Goal: Information Seeking & Learning: Learn about a topic

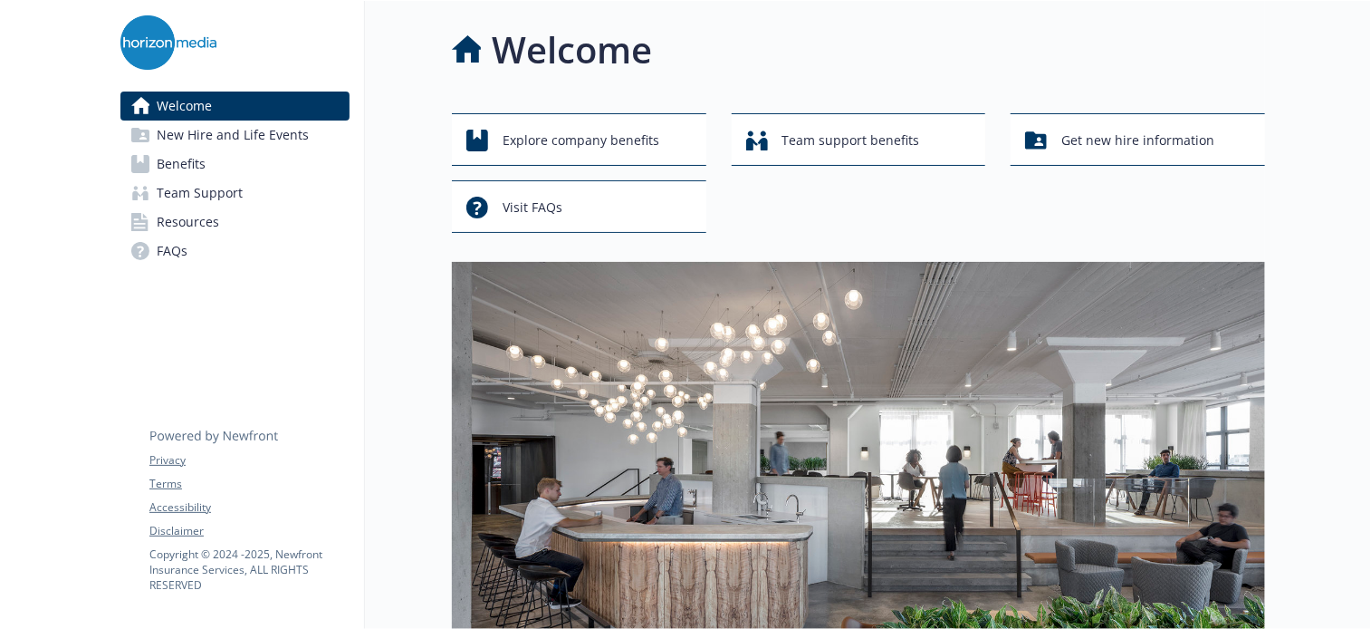
click at [197, 167] on span "Benefits" at bounding box center [181, 163] width 49 height 29
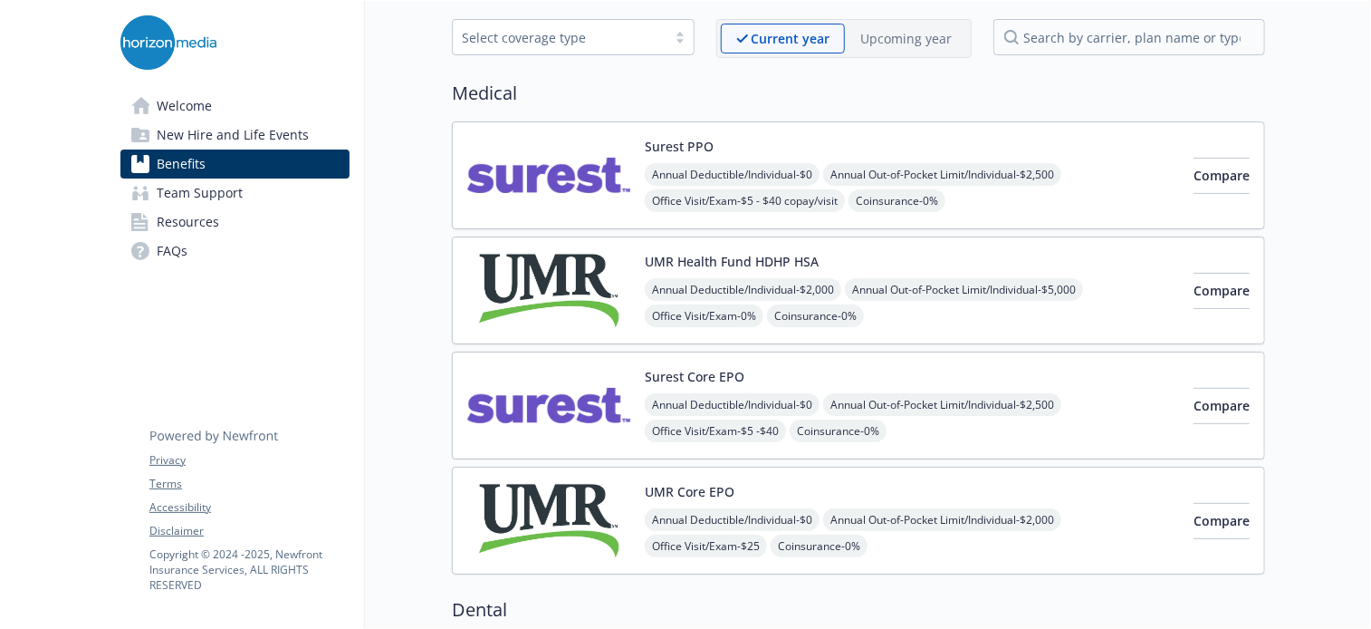
scroll to position [80, 0]
click at [900, 255] on div "UMR Health Fund HDHP HSA Annual Deductible/Individual - $2,000 Annual Out-of-Po…" at bounding box center [912, 290] width 534 height 77
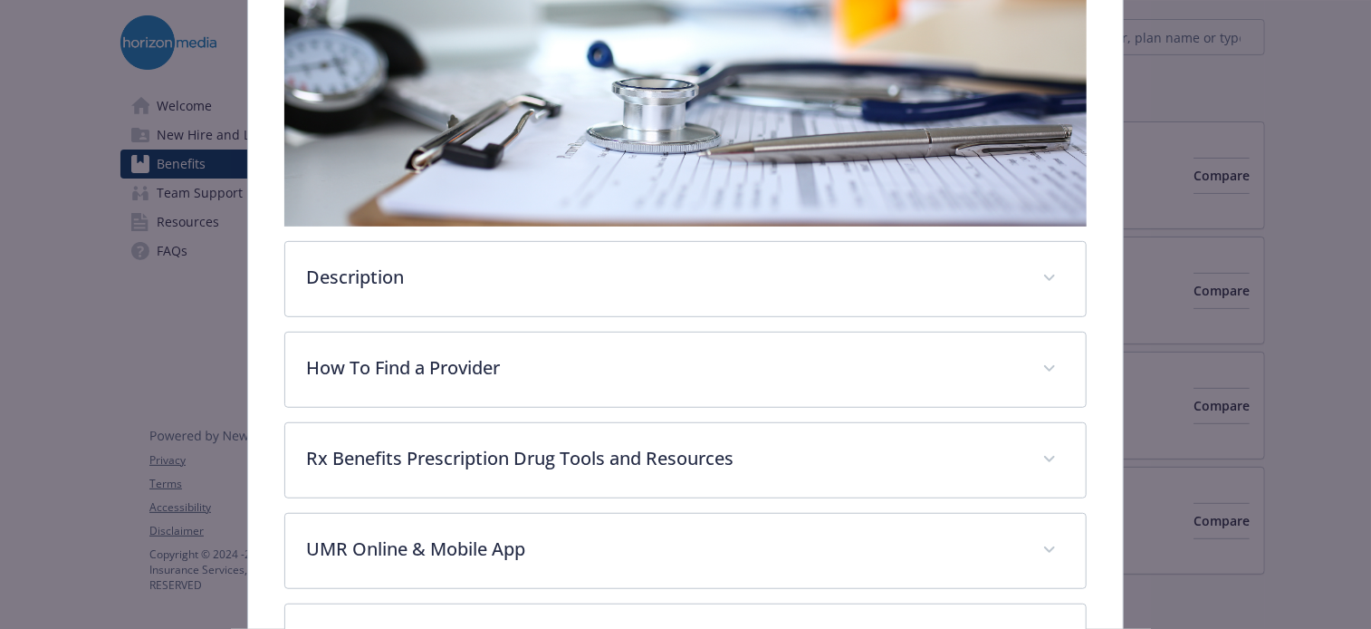
scroll to position [357, 0]
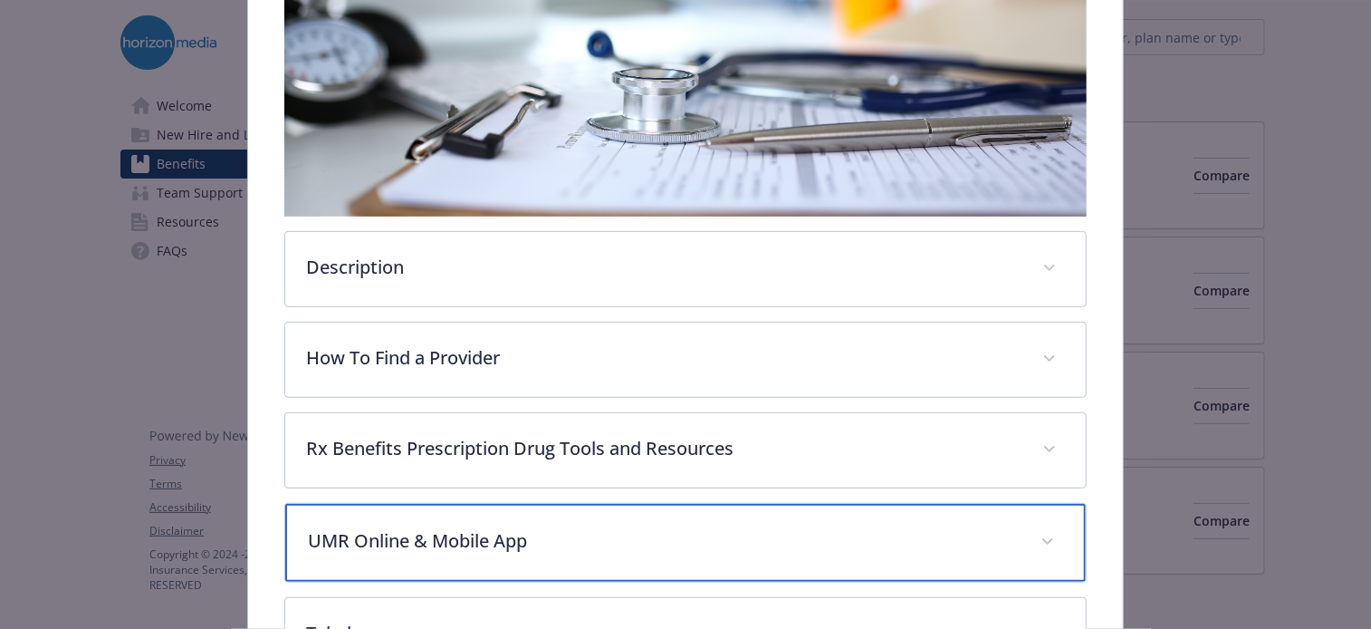
click at [478, 518] on div "UMR Online & Mobile App" at bounding box center [686, 543] width 802 height 78
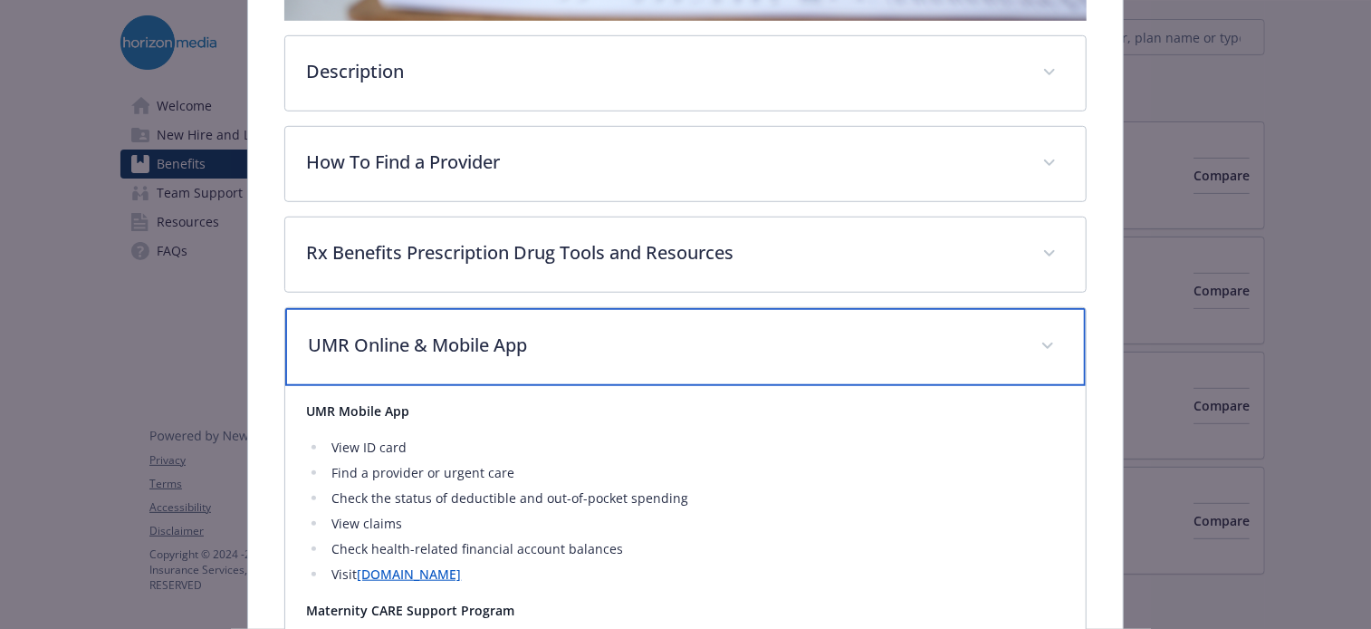
scroll to position [554, 0]
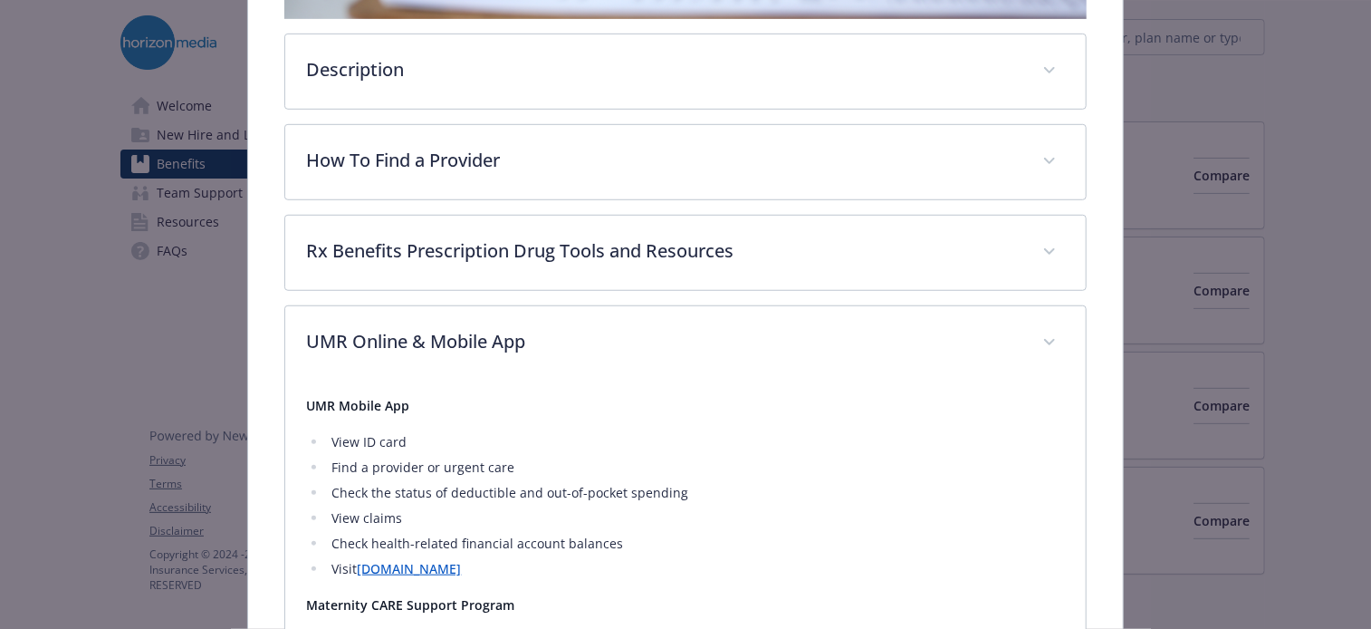
click at [428, 570] on link "[DOMAIN_NAME]" at bounding box center [410, 568] width 104 height 17
click at [1156, 246] on div "Medical - UMR Health Fund HDHP HSA - Medical PPO UMR Health Fund HDHP HSA Websi…" at bounding box center [685, 620] width 1097 height 2233
